Goal: Task Accomplishment & Management: Use online tool/utility

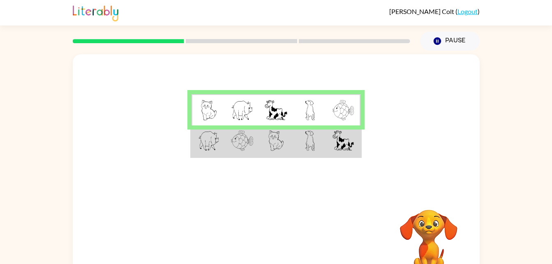
click at [216, 138] on img at bounding box center [208, 140] width 21 height 21
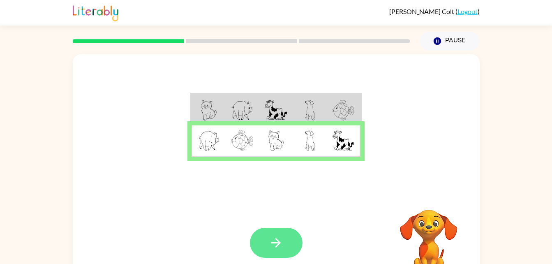
click at [283, 228] on button "button" at bounding box center [276, 243] width 53 height 30
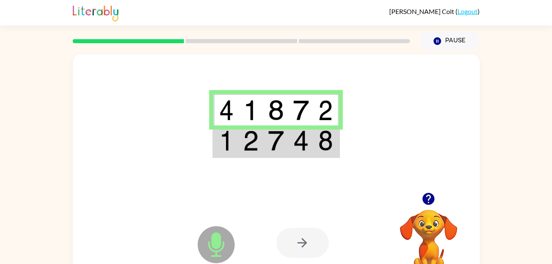
click at [230, 143] on img at bounding box center [226, 140] width 15 height 21
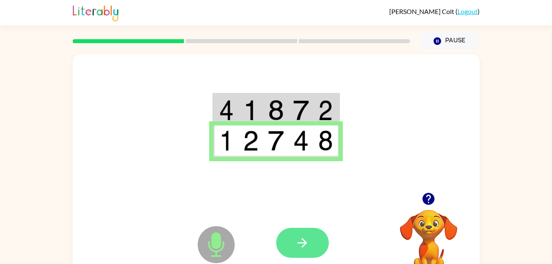
click at [311, 242] on button "button" at bounding box center [302, 243] width 53 height 30
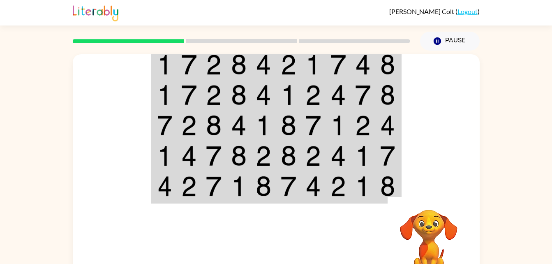
click at [191, 64] on img at bounding box center [189, 64] width 16 height 21
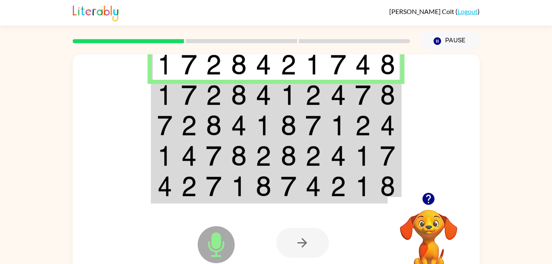
click at [180, 60] on td at bounding box center [189, 64] width 25 height 32
click at [193, 87] on img at bounding box center [189, 95] width 16 height 21
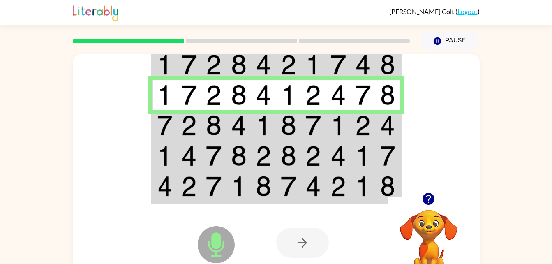
click at [300, 115] on td at bounding box center [288, 125] width 25 height 30
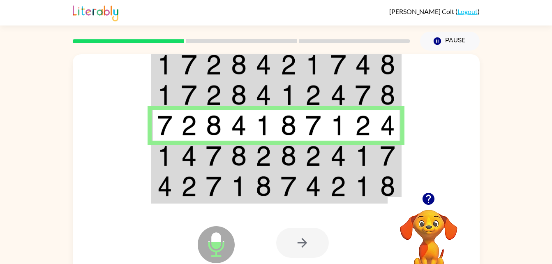
click at [323, 92] on td at bounding box center [313, 95] width 25 height 30
click at [327, 92] on td at bounding box center [338, 95] width 25 height 30
click at [315, 101] on img at bounding box center [313, 95] width 16 height 21
click at [181, 148] on img at bounding box center [189, 155] width 16 height 21
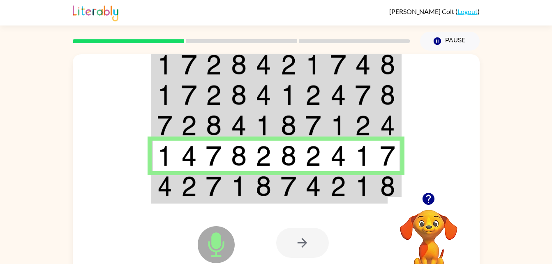
click at [363, 190] on img at bounding box center [363, 186] width 16 height 21
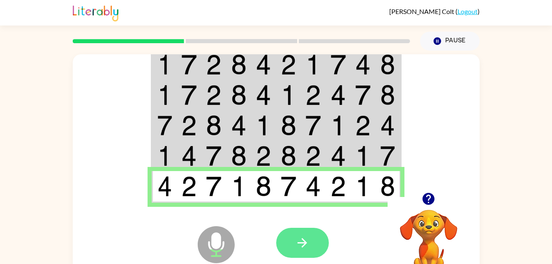
click at [306, 241] on icon "button" at bounding box center [302, 242] width 14 height 14
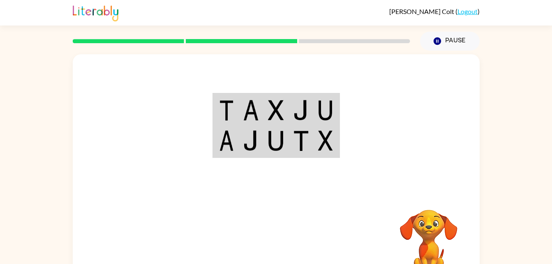
click at [234, 116] on td at bounding box center [225, 110] width 25 height 32
click at [237, 123] on td at bounding box center [225, 110] width 25 height 32
click at [238, 112] on td at bounding box center [225, 110] width 25 height 32
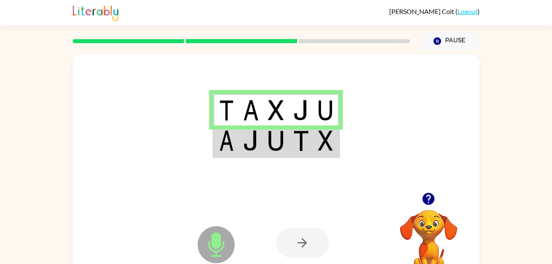
click at [224, 111] on img at bounding box center [226, 110] width 15 height 21
click at [232, 145] on img at bounding box center [226, 140] width 15 height 21
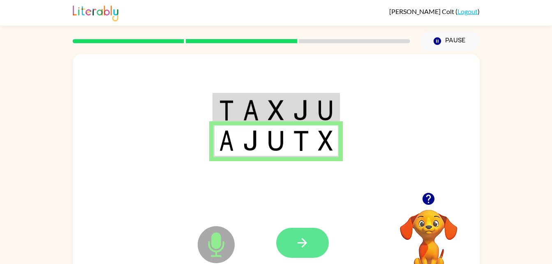
click at [308, 251] on button "button" at bounding box center [302, 243] width 53 height 30
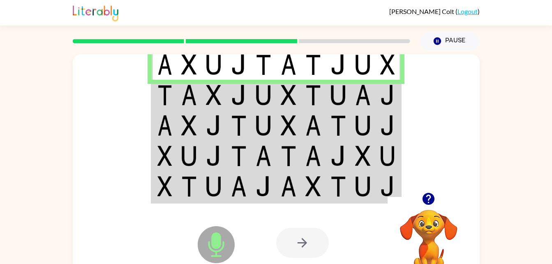
click at [308, 77] on td at bounding box center [313, 64] width 25 height 32
click at [186, 85] on img at bounding box center [189, 95] width 16 height 21
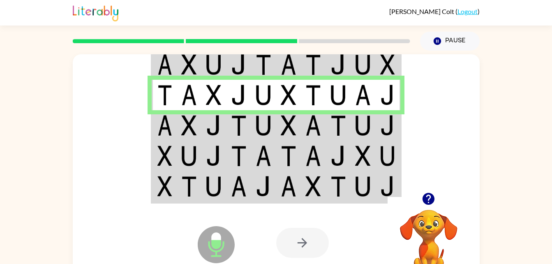
click at [302, 132] on td at bounding box center [313, 125] width 25 height 30
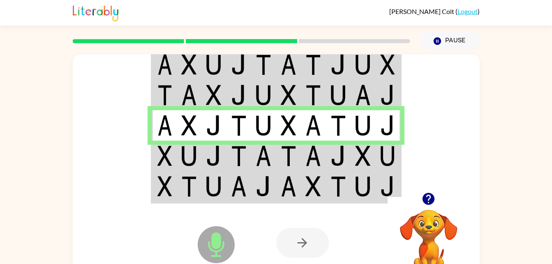
click at [166, 157] on img at bounding box center [164, 155] width 15 height 21
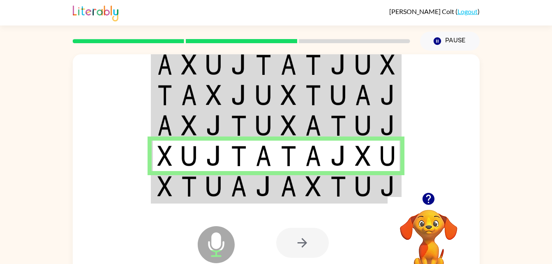
click at [304, 238] on div at bounding box center [302, 243] width 53 height 30
click at [266, 194] on img at bounding box center [263, 186] width 16 height 21
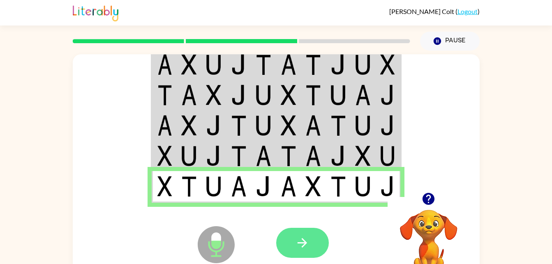
click at [312, 239] on button "button" at bounding box center [302, 243] width 53 height 30
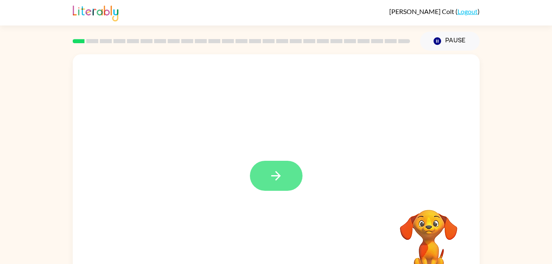
click at [283, 177] on icon "button" at bounding box center [276, 175] width 14 height 14
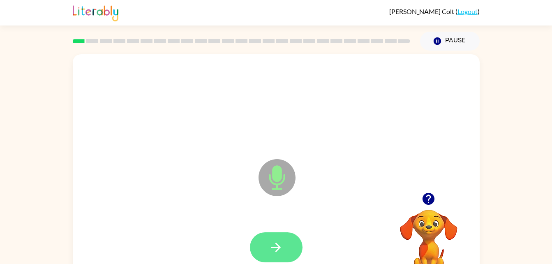
click at [290, 246] on button "button" at bounding box center [276, 247] width 53 height 30
click at [297, 244] on button "button" at bounding box center [276, 247] width 53 height 30
click at [274, 242] on icon "button" at bounding box center [276, 247] width 14 height 14
click at [265, 242] on button "button" at bounding box center [276, 247] width 53 height 30
click at [277, 253] on icon "button" at bounding box center [276, 247] width 14 height 14
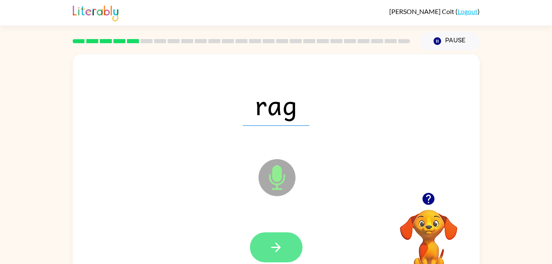
click at [278, 258] on button "button" at bounding box center [276, 247] width 53 height 30
click at [281, 254] on button "button" at bounding box center [276, 247] width 53 height 30
click at [275, 241] on icon "button" at bounding box center [276, 247] width 14 height 14
click at [275, 242] on icon "button" at bounding box center [276, 247] width 14 height 14
click at [269, 240] on icon "button" at bounding box center [276, 247] width 14 height 14
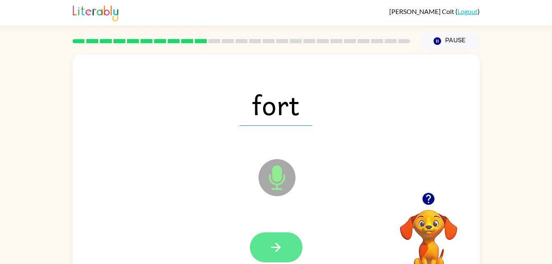
click at [272, 252] on icon "button" at bounding box center [276, 247] width 14 height 14
click at [270, 251] on icon "button" at bounding box center [276, 247] width 14 height 14
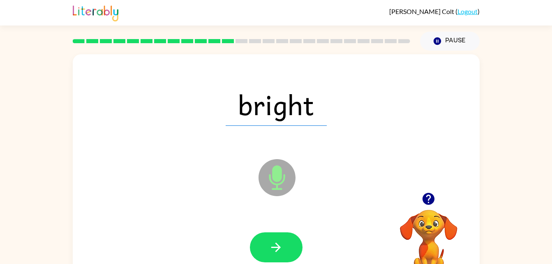
click at [283, 225] on div at bounding box center [276, 247] width 390 height 67
click at [283, 251] on icon "button" at bounding box center [276, 247] width 14 height 14
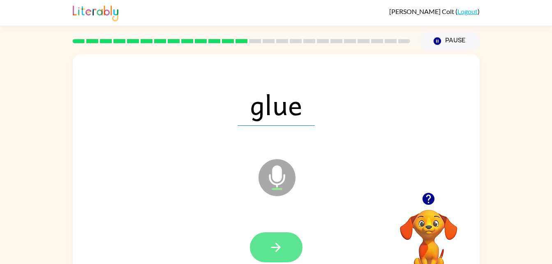
click at [278, 244] on icon "button" at bounding box center [275, 246] width 9 height 9
click at [276, 252] on icon "button" at bounding box center [276, 247] width 14 height 14
click at [270, 249] on icon "button" at bounding box center [276, 247] width 14 height 14
click at [283, 241] on button "button" at bounding box center [276, 247] width 53 height 30
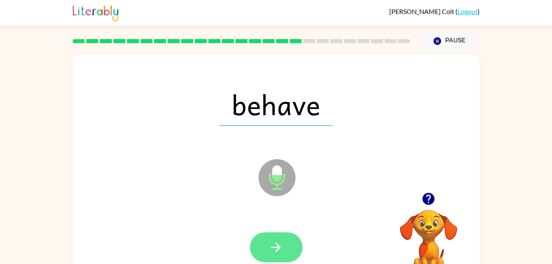
click at [279, 244] on icon "button" at bounding box center [276, 247] width 14 height 14
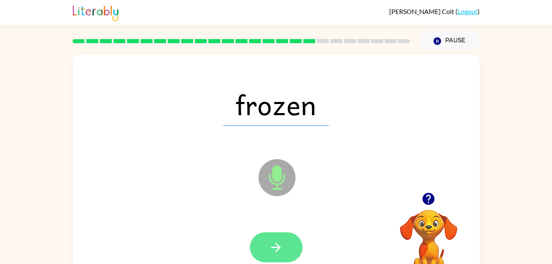
click at [281, 240] on icon "button" at bounding box center [276, 247] width 14 height 14
click at [292, 257] on button "button" at bounding box center [276, 247] width 53 height 30
click at [278, 239] on button "button" at bounding box center [276, 247] width 53 height 30
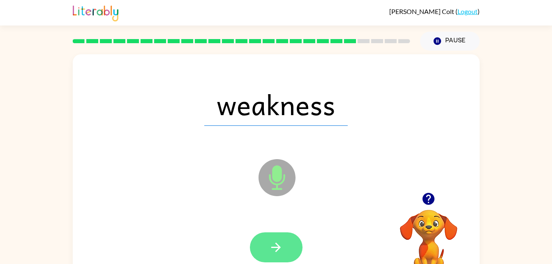
click at [272, 244] on icon "button" at bounding box center [276, 247] width 14 height 14
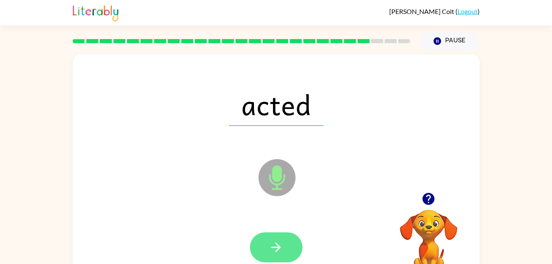
click at [269, 250] on icon "button" at bounding box center [276, 247] width 14 height 14
click at [279, 245] on icon "button" at bounding box center [276, 247] width 14 height 14
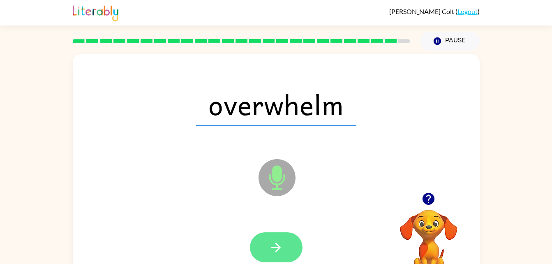
click at [271, 240] on icon "button" at bounding box center [276, 247] width 14 height 14
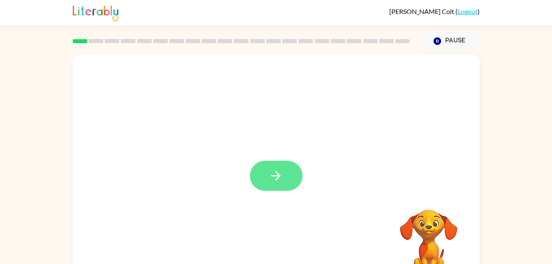
click at [282, 187] on button "button" at bounding box center [276, 176] width 53 height 30
click at [279, 172] on div at bounding box center [276, 171] width 407 height 235
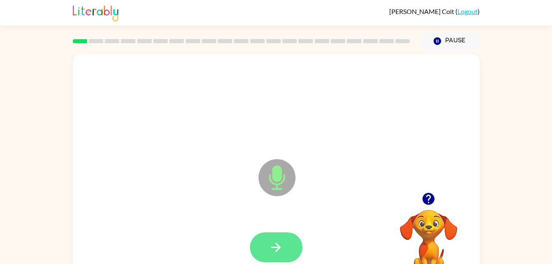
click at [278, 242] on icon "button" at bounding box center [276, 247] width 14 height 14
click at [274, 236] on button "button" at bounding box center [276, 247] width 53 height 30
click at [265, 240] on button "button" at bounding box center [276, 247] width 53 height 30
click at [432, 237] on video "Your browser must support playing .mp4 files to use Literably. Please try using…" at bounding box center [428, 238] width 82 height 82
click at [435, 200] on icon "button" at bounding box center [428, 198] width 14 height 14
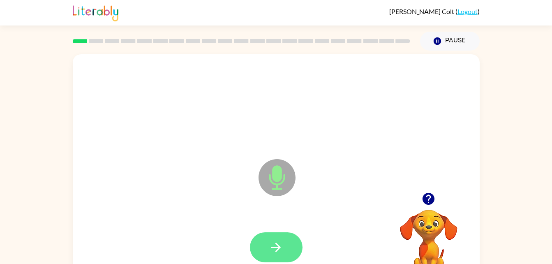
click at [276, 244] on icon "button" at bounding box center [275, 246] width 9 height 9
click at [293, 250] on button "button" at bounding box center [276, 247] width 53 height 30
click at [274, 244] on icon "button" at bounding box center [276, 247] width 14 height 14
click at [269, 255] on button "button" at bounding box center [276, 247] width 53 height 30
click at [290, 244] on button "button" at bounding box center [276, 247] width 53 height 30
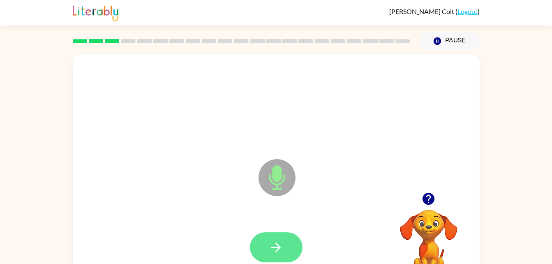
click at [274, 254] on button "button" at bounding box center [276, 247] width 53 height 30
click at [285, 251] on button "button" at bounding box center [276, 247] width 53 height 30
click at [274, 236] on button "button" at bounding box center [276, 247] width 53 height 30
click at [271, 247] on icon "button" at bounding box center [275, 246] width 9 height 9
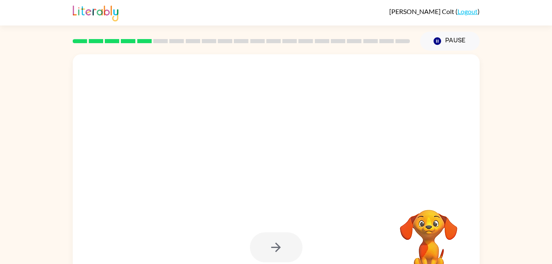
click at [276, 248] on div at bounding box center [276, 247] width 53 height 30
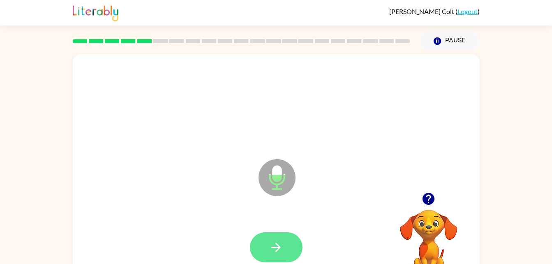
click at [284, 236] on button "button" at bounding box center [276, 247] width 53 height 30
click at [276, 233] on button "button" at bounding box center [276, 247] width 53 height 30
click at [274, 242] on icon "button" at bounding box center [276, 247] width 14 height 14
click at [271, 251] on icon "button" at bounding box center [276, 247] width 14 height 14
click at [278, 256] on button "button" at bounding box center [276, 247] width 53 height 30
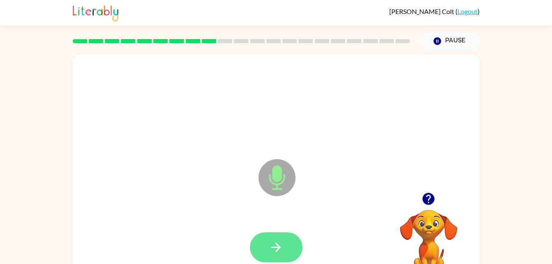
click at [283, 245] on icon "button" at bounding box center [276, 247] width 14 height 14
click at [280, 244] on icon "button" at bounding box center [276, 247] width 14 height 14
click at [281, 240] on icon "button" at bounding box center [276, 247] width 14 height 14
click at [274, 251] on icon "button" at bounding box center [276, 247] width 14 height 14
click at [282, 232] on button "button" at bounding box center [276, 247] width 53 height 30
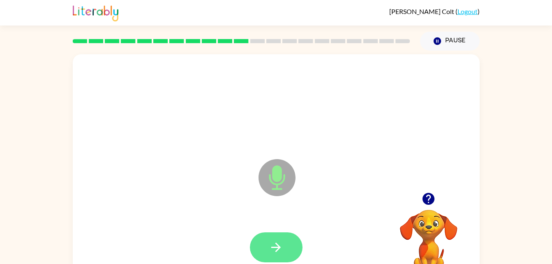
click at [261, 232] on button "button" at bounding box center [276, 247] width 53 height 30
click at [271, 258] on button "button" at bounding box center [276, 247] width 53 height 30
click at [278, 245] on icon "button" at bounding box center [275, 246] width 9 height 9
click at [264, 232] on button "button" at bounding box center [276, 247] width 53 height 30
click at [274, 257] on button "button" at bounding box center [276, 247] width 53 height 30
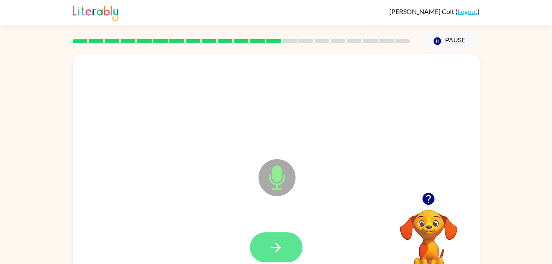
click at [285, 246] on button "button" at bounding box center [276, 247] width 53 height 30
click at [280, 254] on icon "button" at bounding box center [276, 247] width 14 height 14
click at [259, 234] on button "button" at bounding box center [276, 247] width 53 height 30
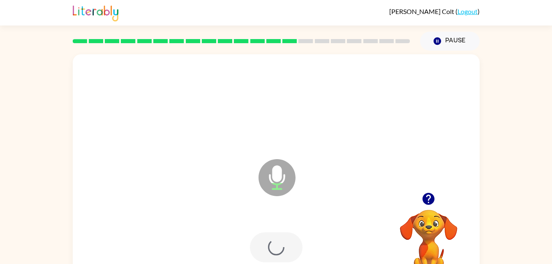
click at [288, 258] on div at bounding box center [276, 247] width 53 height 30
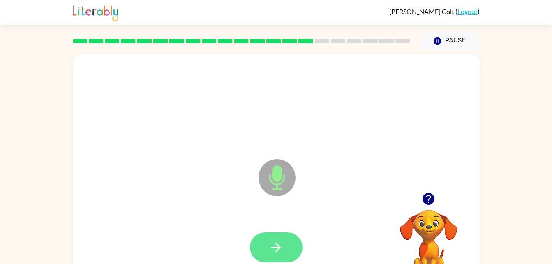
click at [262, 238] on button "button" at bounding box center [276, 247] width 53 height 30
click at [271, 245] on icon "button" at bounding box center [276, 247] width 14 height 14
click at [274, 248] on icon "button" at bounding box center [276, 247] width 14 height 14
click at [265, 254] on button "button" at bounding box center [276, 247] width 53 height 30
click at [287, 239] on button "button" at bounding box center [276, 247] width 53 height 30
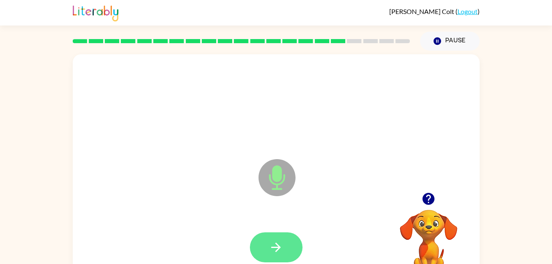
click at [274, 242] on icon "button" at bounding box center [276, 247] width 14 height 14
click at [280, 248] on icon "button" at bounding box center [276, 247] width 14 height 14
click at [272, 251] on icon "button" at bounding box center [276, 247] width 14 height 14
click at [279, 246] on icon "button" at bounding box center [275, 246] width 9 height 9
click at [281, 242] on icon "button" at bounding box center [276, 247] width 14 height 14
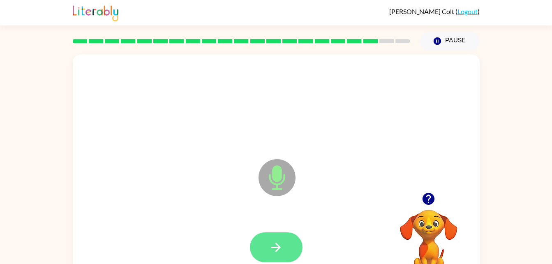
click at [269, 242] on icon "button" at bounding box center [276, 247] width 14 height 14
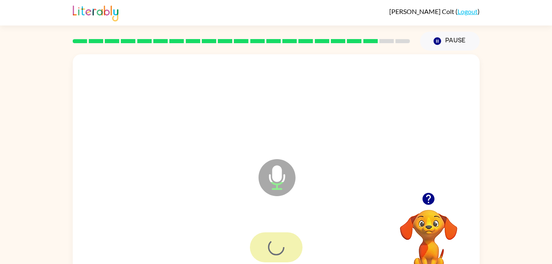
click at [276, 248] on div at bounding box center [276, 247] width 53 height 30
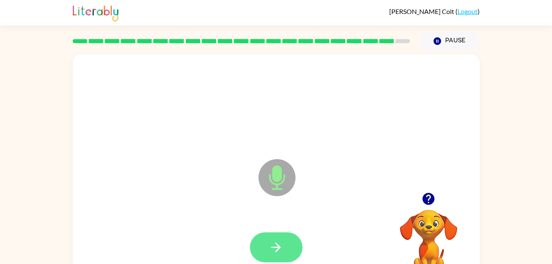
click at [272, 235] on button "button" at bounding box center [276, 247] width 53 height 30
click at [273, 254] on button "button" at bounding box center [276, 247] width 53 height 30
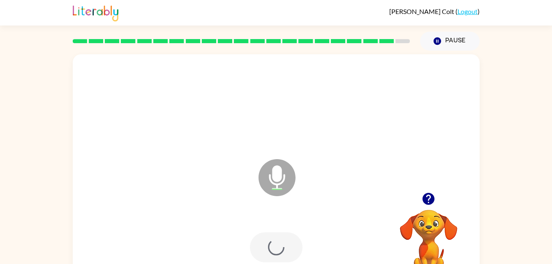
click at [280, 257] on div at bounding box center [276, 247] width 53 height 30
click at [269, 252] on div at bounding box center [276, 247] width 53 height 30
